Goal: Task Accomplishment & Management: Use online tool/utility

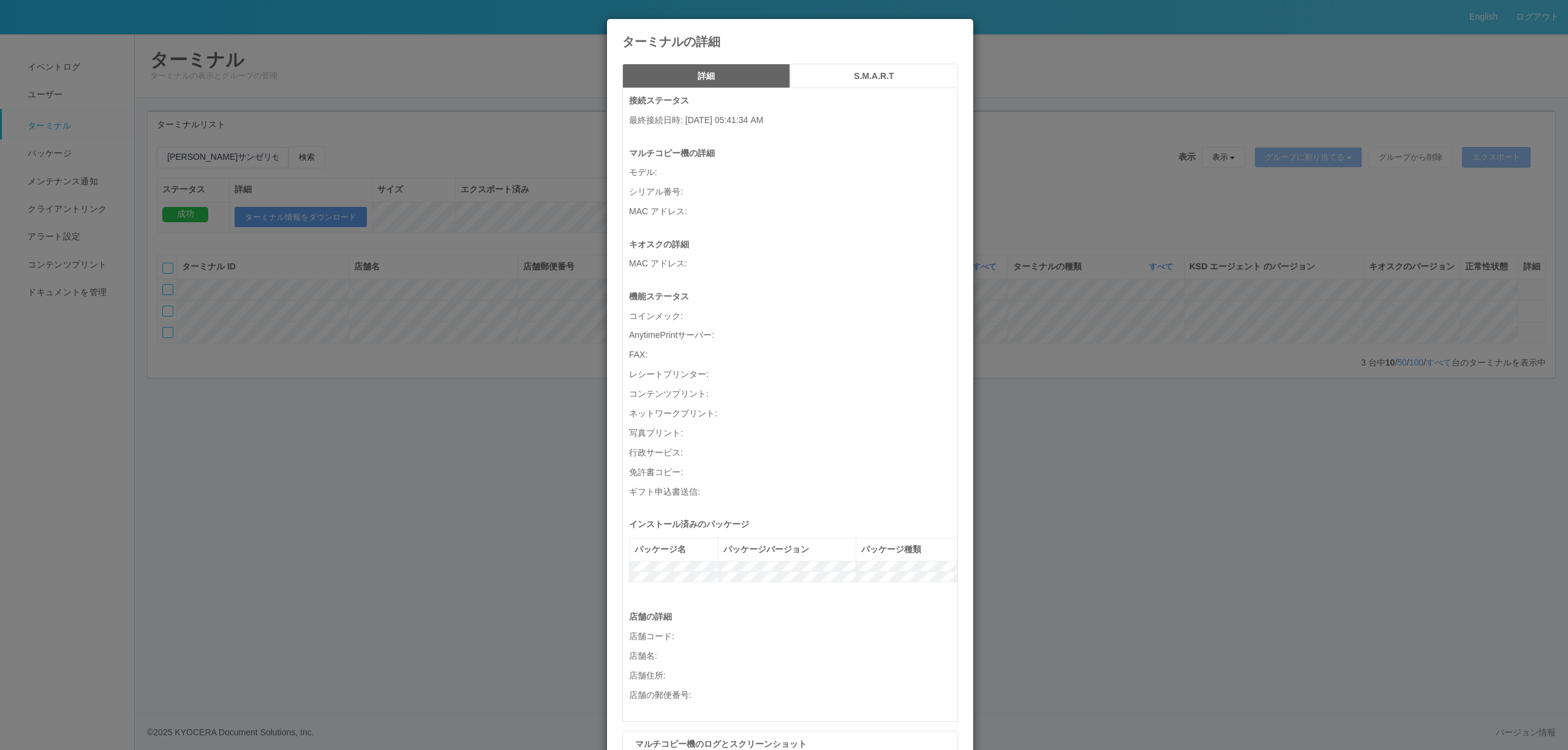
click at [456, 382] on div "ターミナルの詳細 詳細 S.M.A.R.T 接続ステータス 最終接続日時 : [DATE] 05:41:34 AM マルチコピー機の詳細 モデル : シリアル…" at bounding box center [784, 375] width 1568 height 750
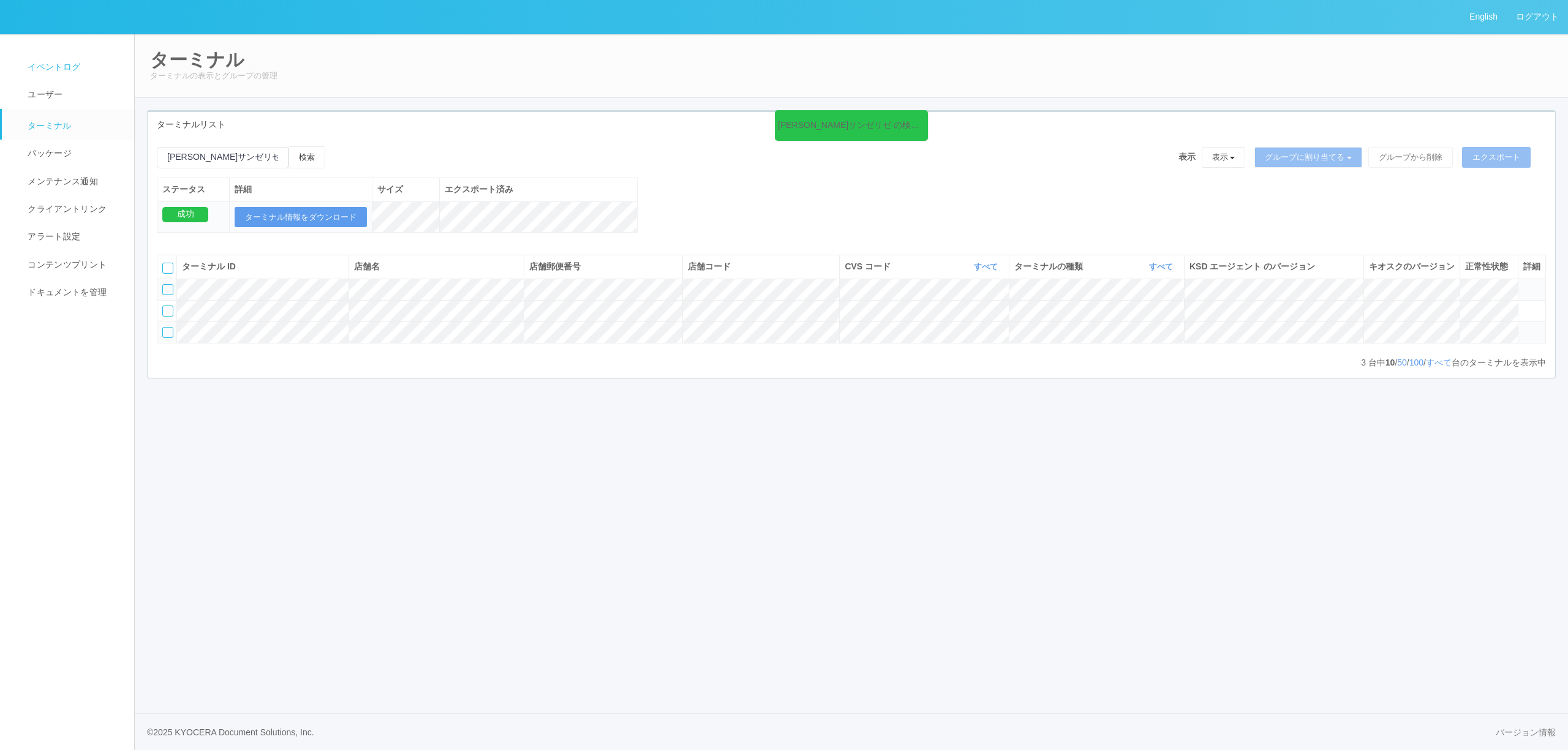
click at [81, 72] on link "イベントログ" at bounding box center [73, 67] width 143 height 27
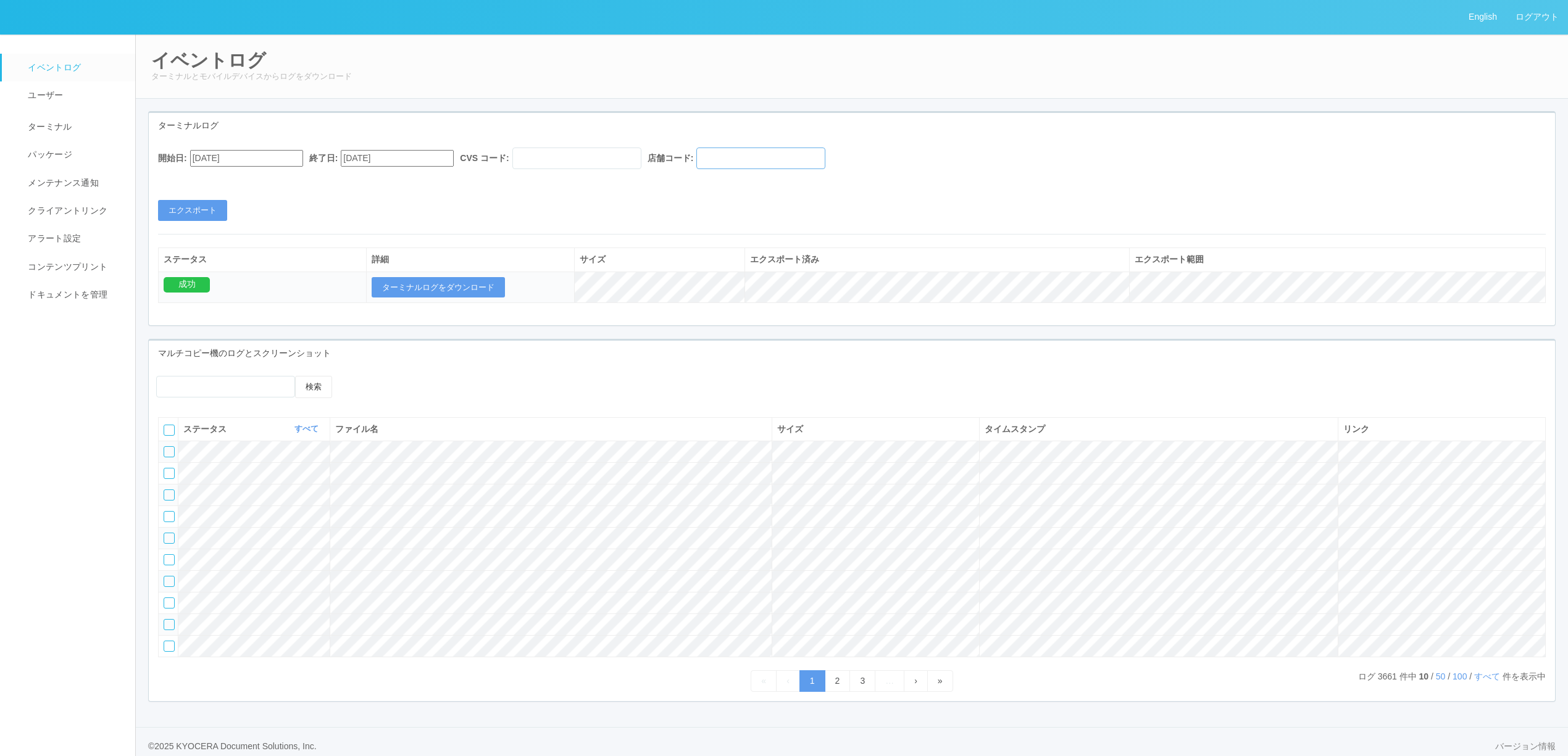
click at [774, 169] on input "text" at bounding box center [761, 158] width 129 height 21
drag, startPoint x: 736, startPoint y: 159, endPoint x: 645, endPoint y: 154, distance: 91.1
click at [646, 154] on div "開始日: [DATE] 終了日: [DATE] CVS コード: 店舗コード: v" at bounding box center [852, 161] width 1388 height 27
paste input "580790"
type input "580790"
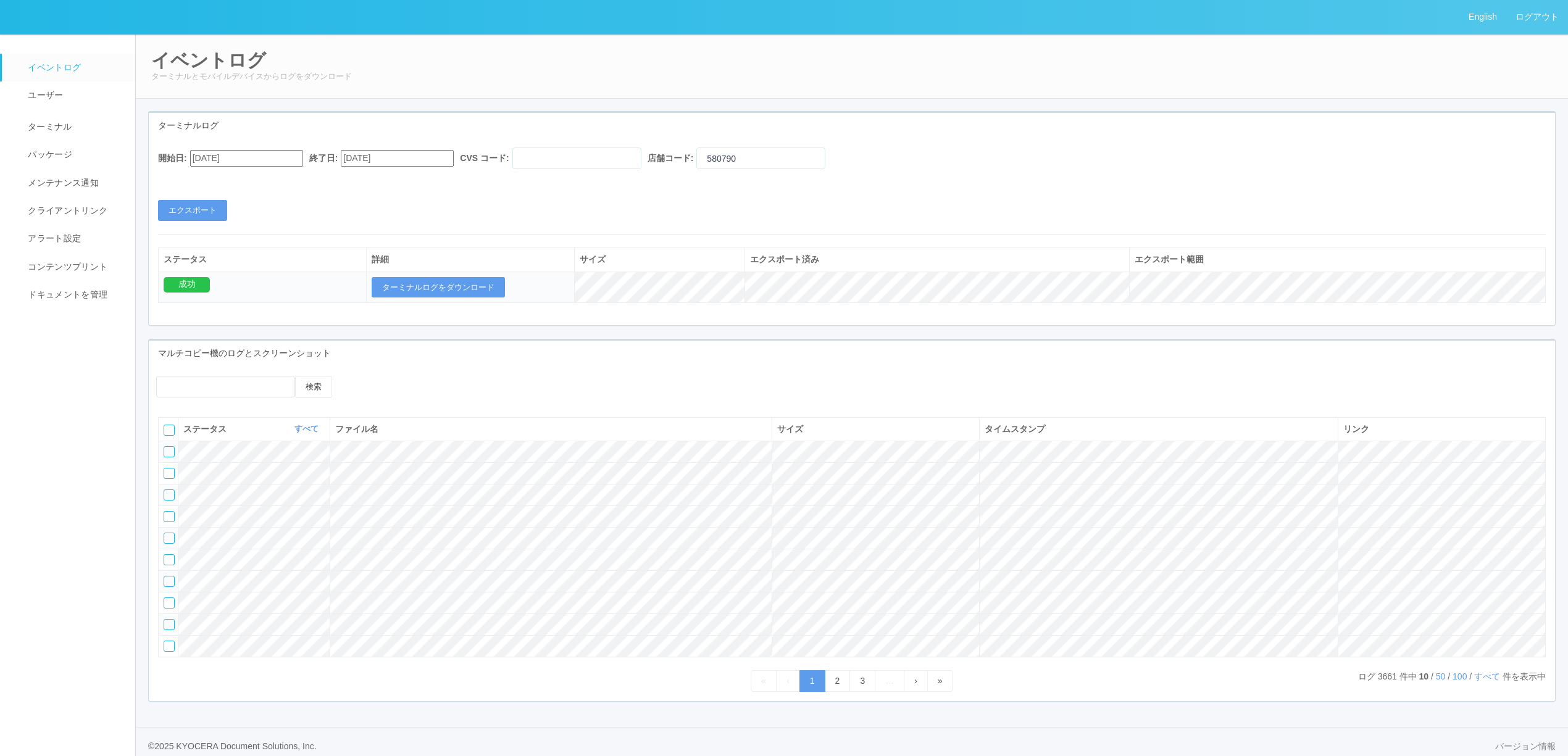
click at [393, 153] on input "[DATE]" at bounding box center [398, 159] width 113 height 17
click at [377, 384] on div "3" at bounding box center [365, 390] width 23 height 12
type input "[DATE]"
click at [267, 154] on input "[DATE]" at bounding box center [246, 159] width 113 height 17
click at [210, 177] on button "button" at bounding box center [204, 175] width 10 height 4
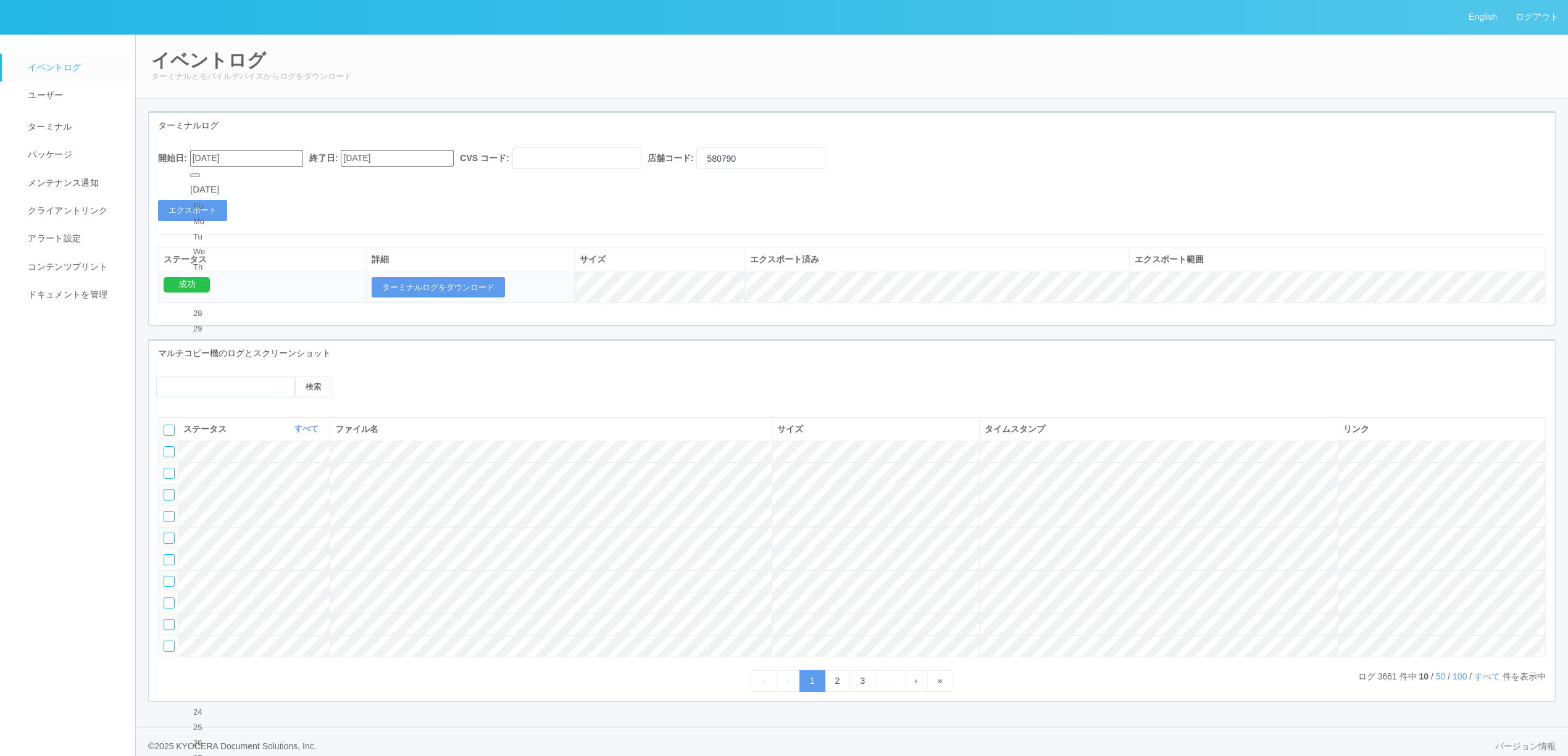
click at [216, 384] on div "3" at bounding box center [204, 390] width 23 height 12
type input "[DATE]"
click at [216, 211] on button "エクスポート" at bounding box center [192, 211] width 69 height 21
click at [452, 279] on button "ターミナルログをダウンロード" at bounding box center [438, 288] width 134 height 21
